Goal: Task Accomplishment & Management: Manage account settings

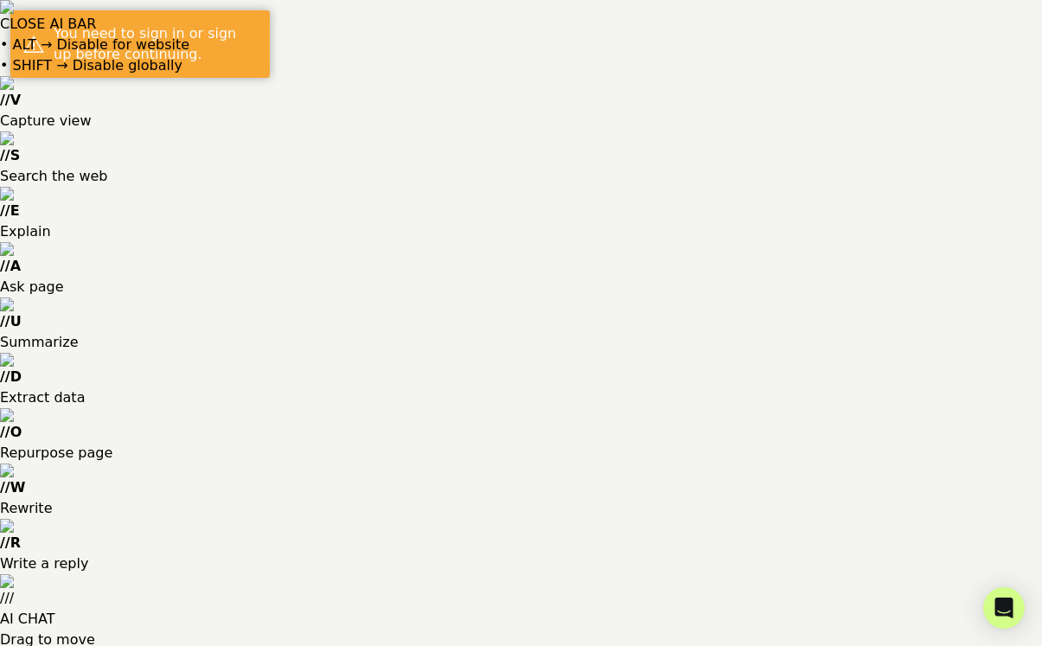
type input "sean@mindfulnessexercises.com"
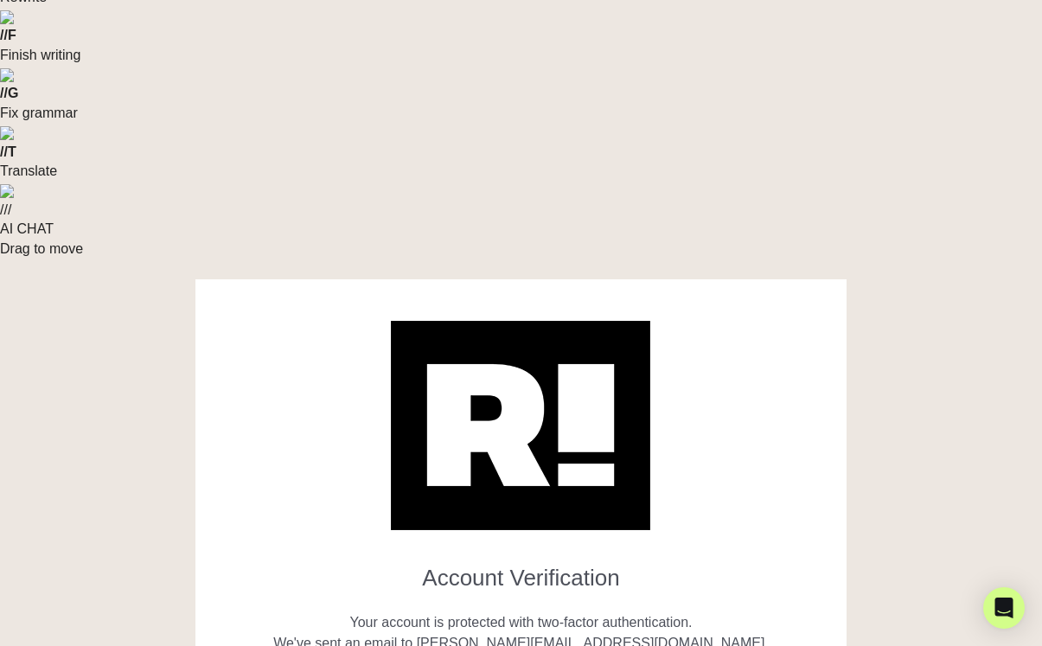
scroll to position [188, 0]
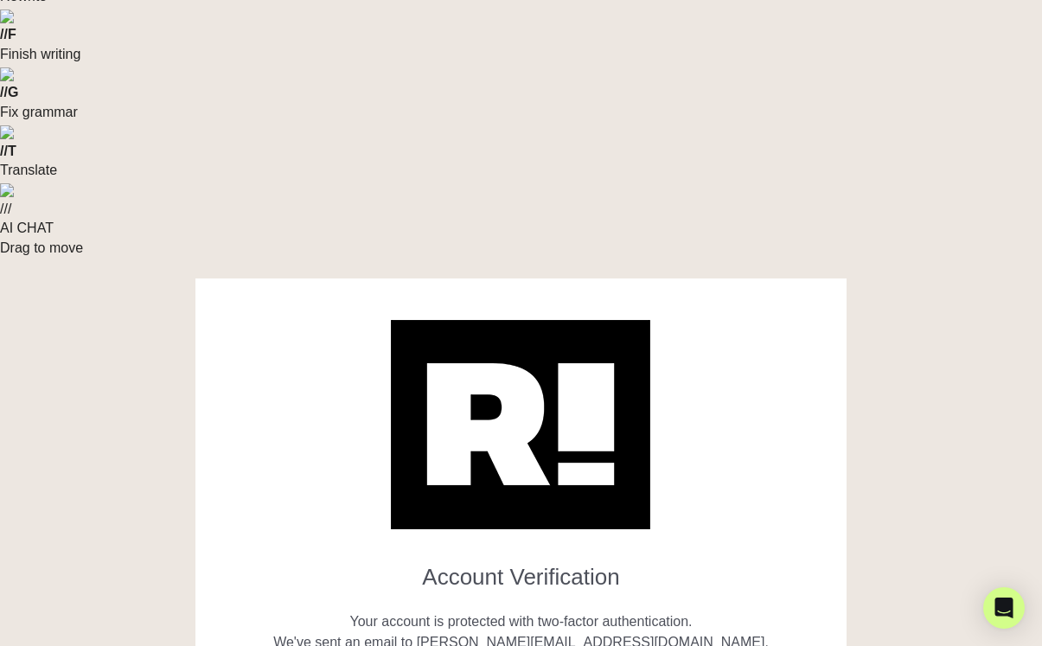
paste input "252587"
type input "252587"
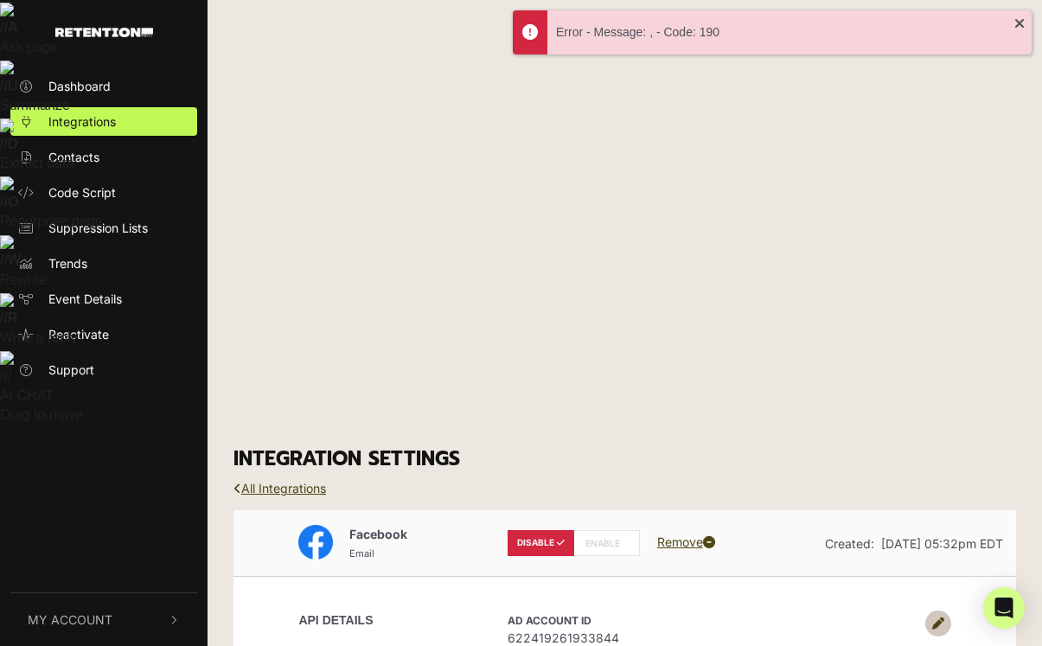
scroll to position [331, 0]
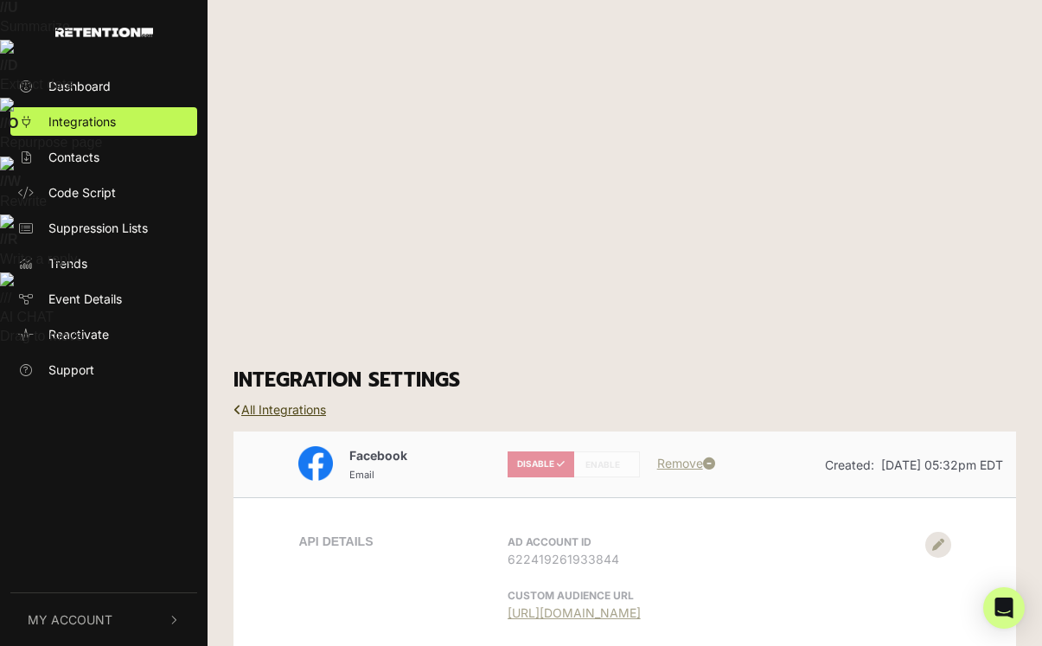
scroll to position [447, 0]
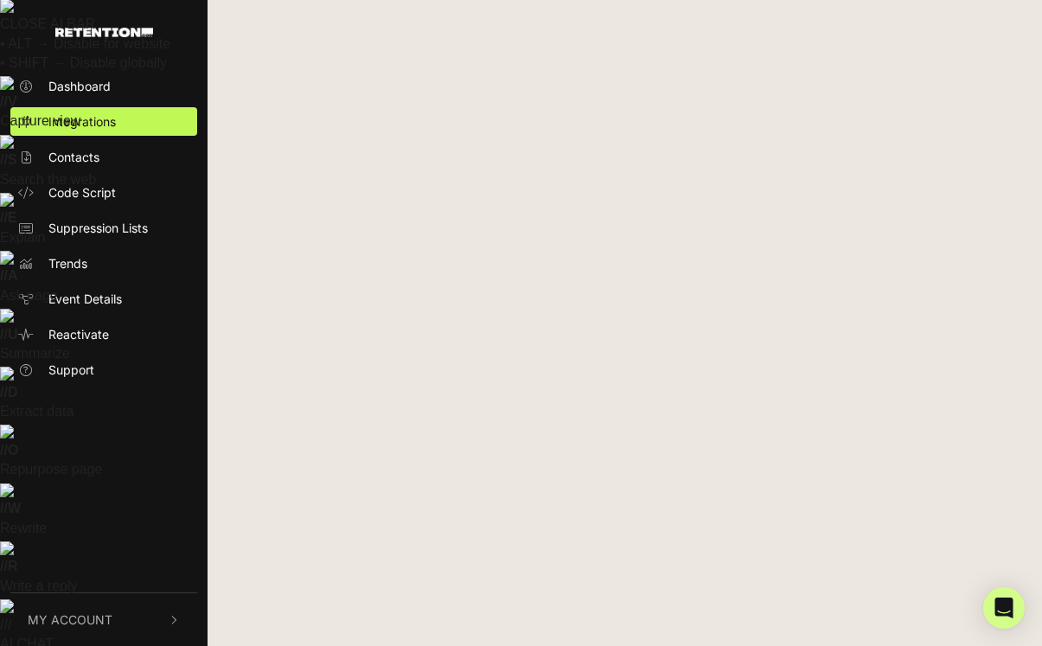
scroll to position [0, 0]
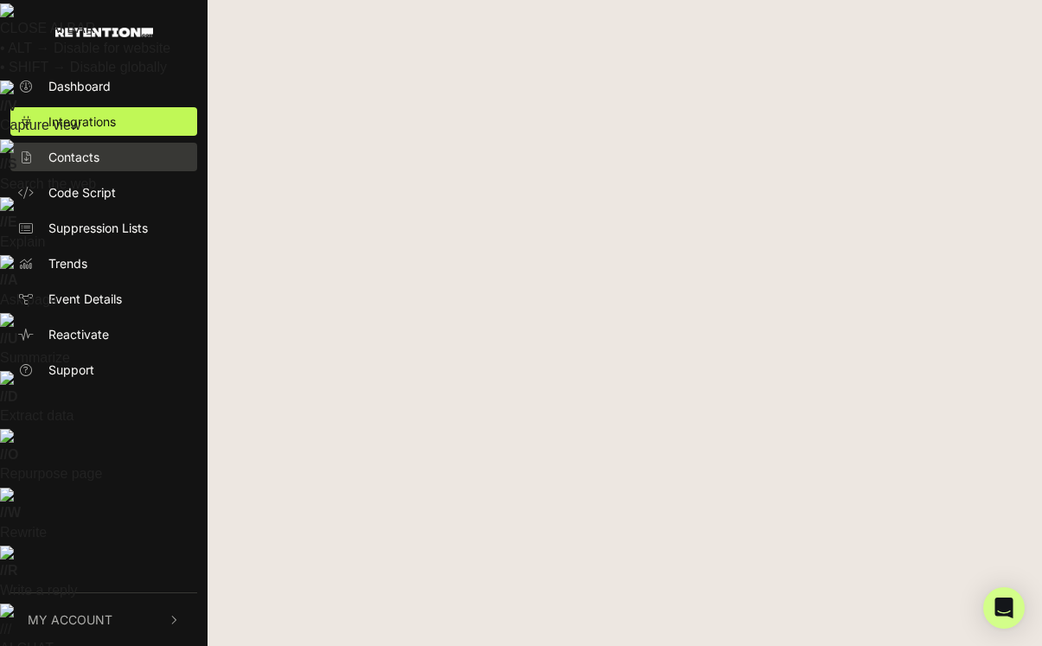
click at [87, 155] on span "Contacts" at bounding box center [73, 157] width 51 height 18
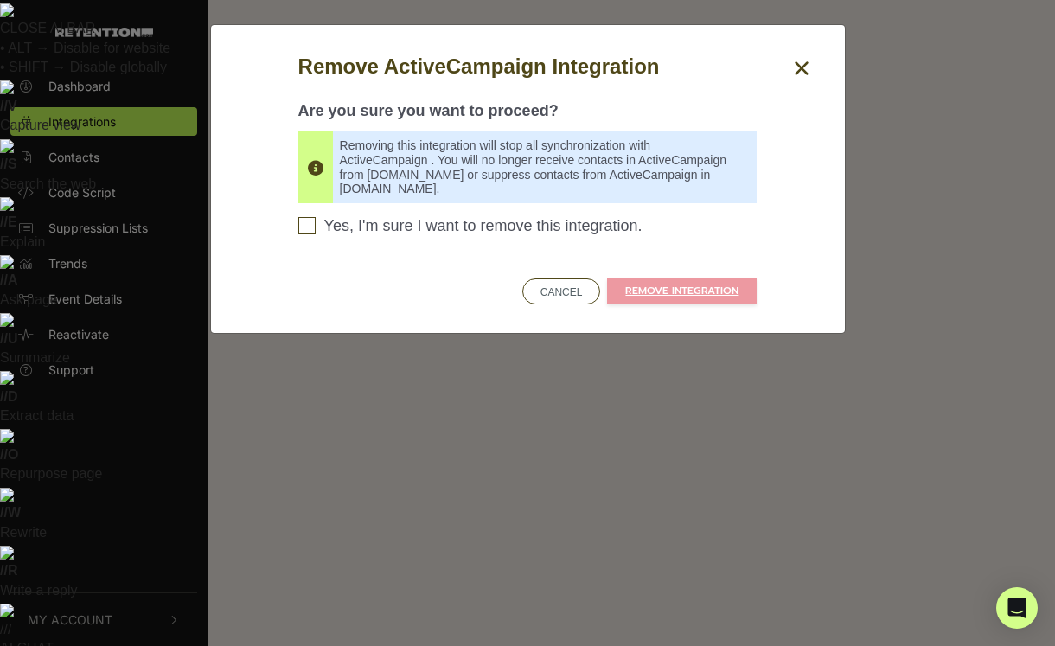
click at [305, 217] on input "Yes, I'm sure I want to remove this integration. Please confirm to continue" at bounding box center [306, 225] width 17 height 17
checkbox input "true"
click at [655, 293] on link "REMOVE INTEGRATION" at bounding box center [682, 291] width 150 height 26
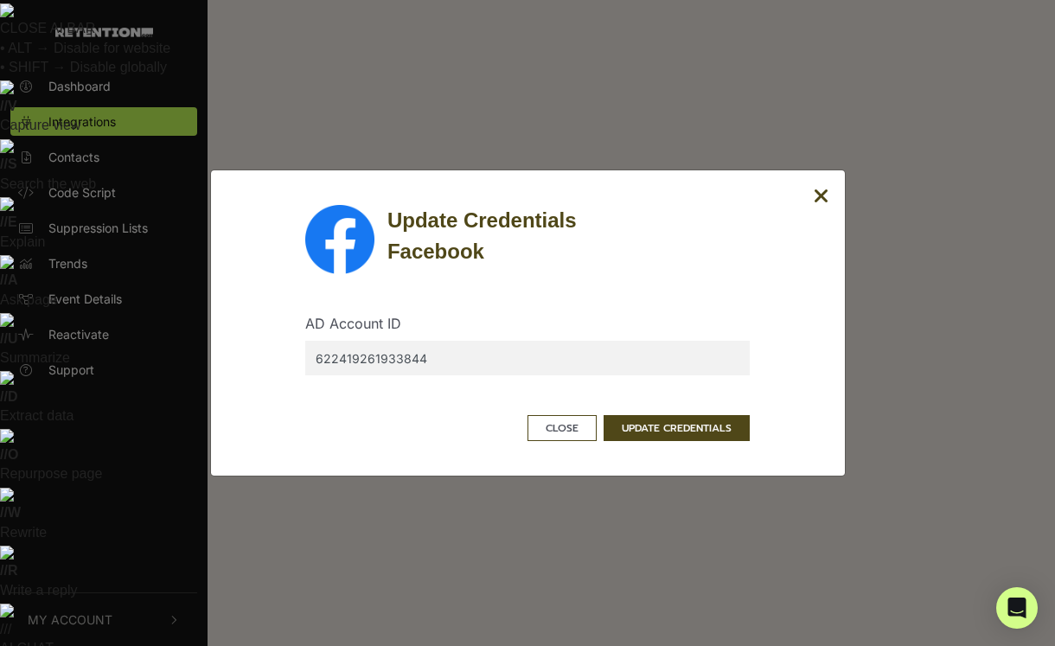
click at [541, 374] on input "622419261933844" at bounding box center [527, 358] width 444 height 35
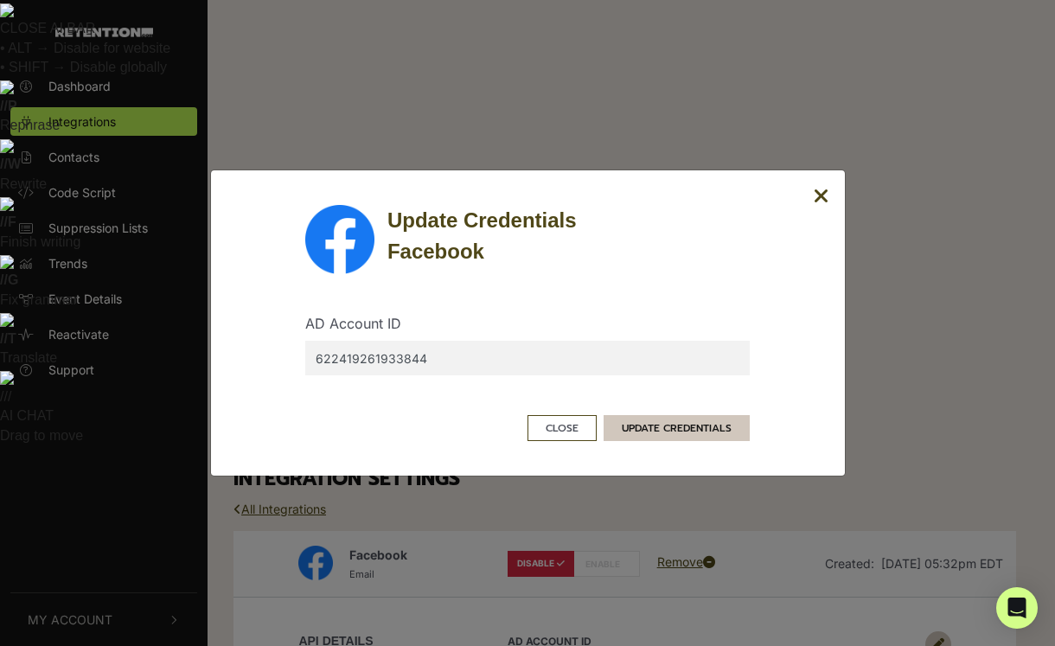
click at [644, 425] on button "UPDATE CREDENTIALS" at bounding box center [676, 428] width 146 height 26
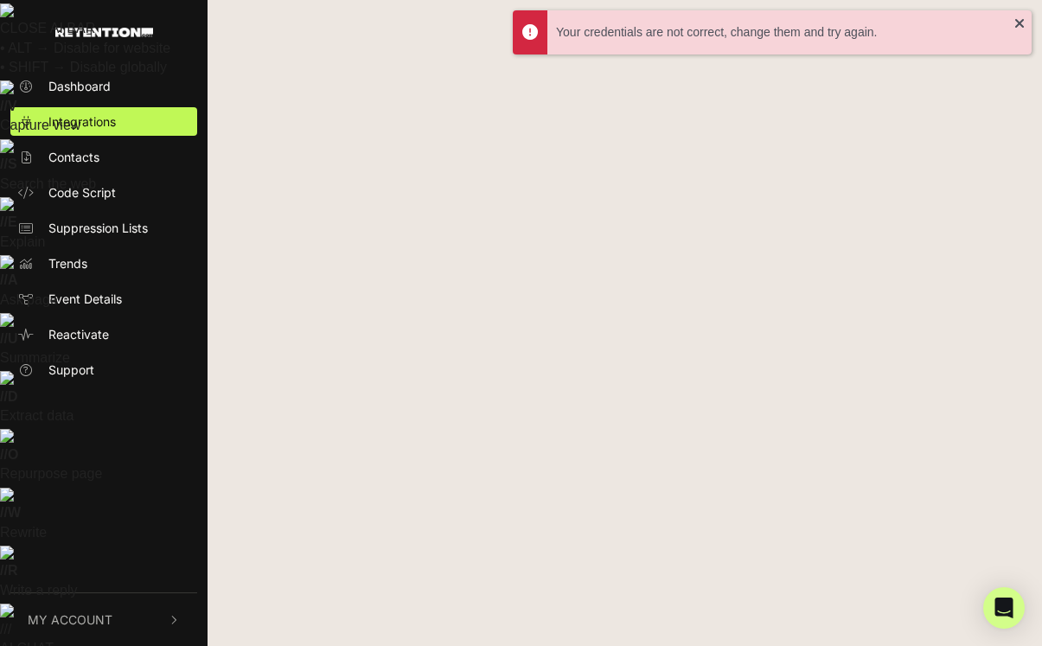
radio input "false"
radio input "true"
